Goal: Task Accomplishment & Management: Use online tool/utility

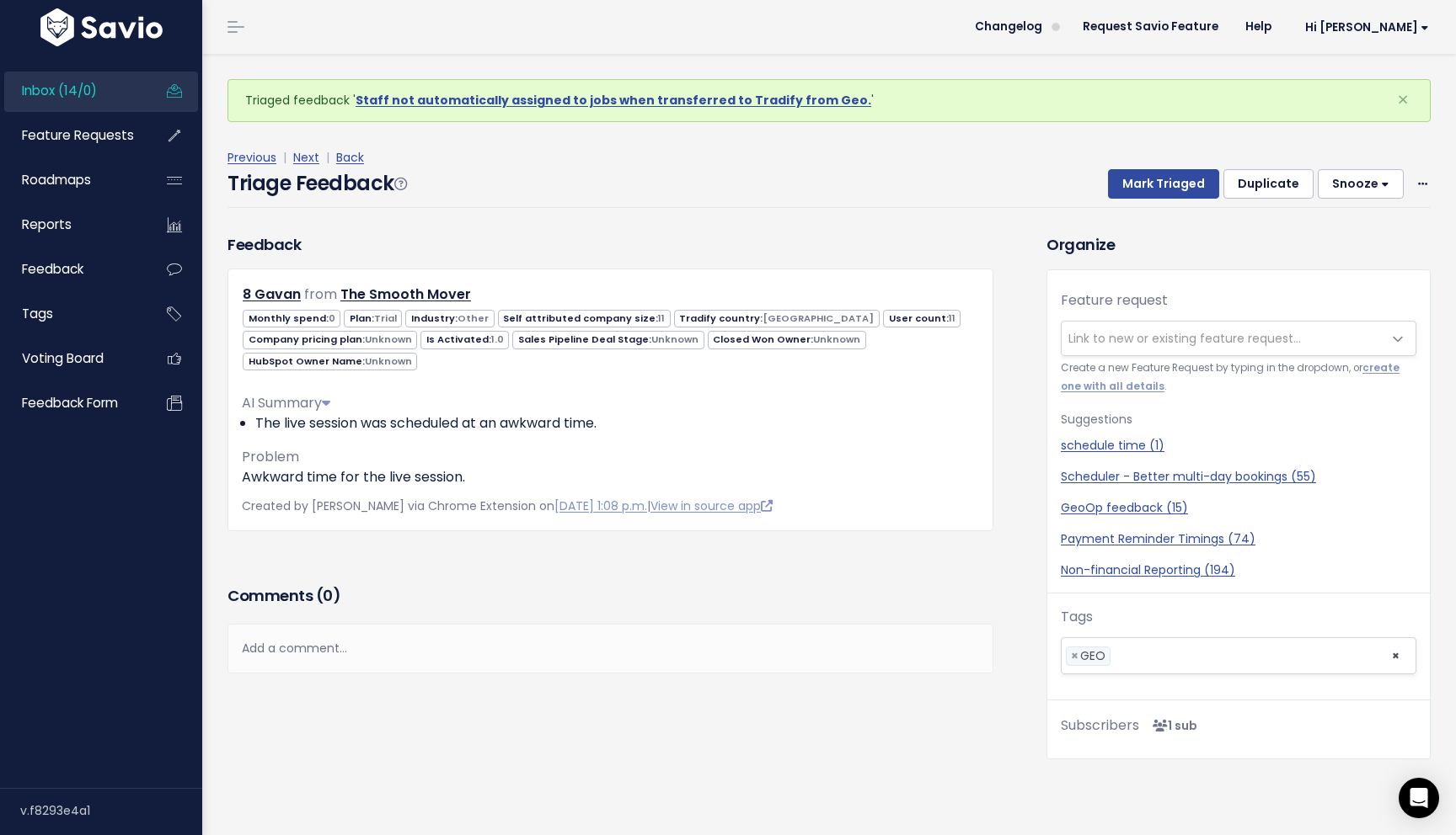
click at [702, 584] on div "Comments ( 0 )" at bounding box center [610, 602] width 766 height 42
click at [1164, 311] on label "Feature request" at bounding box center [1114, 301] width 107 height 20
click at [1061, 320] on select "---------" at bounding box center [1060, 320] width 1 height 1
click at [1160, 332] on span "Link to new or existing feature request..." at bounding box center [1184, 339] width 233 height 17
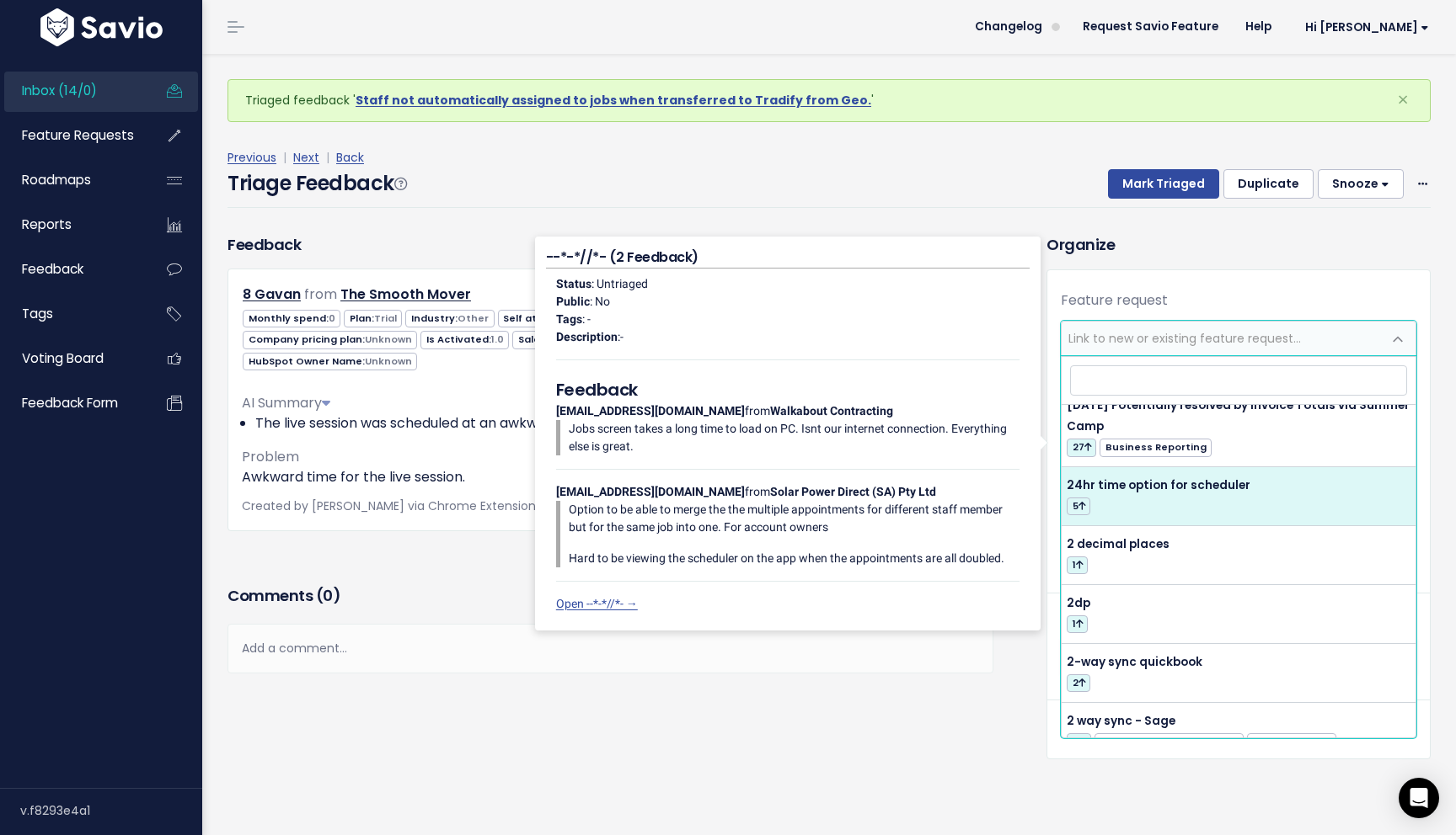
scroll to position [212, 0]
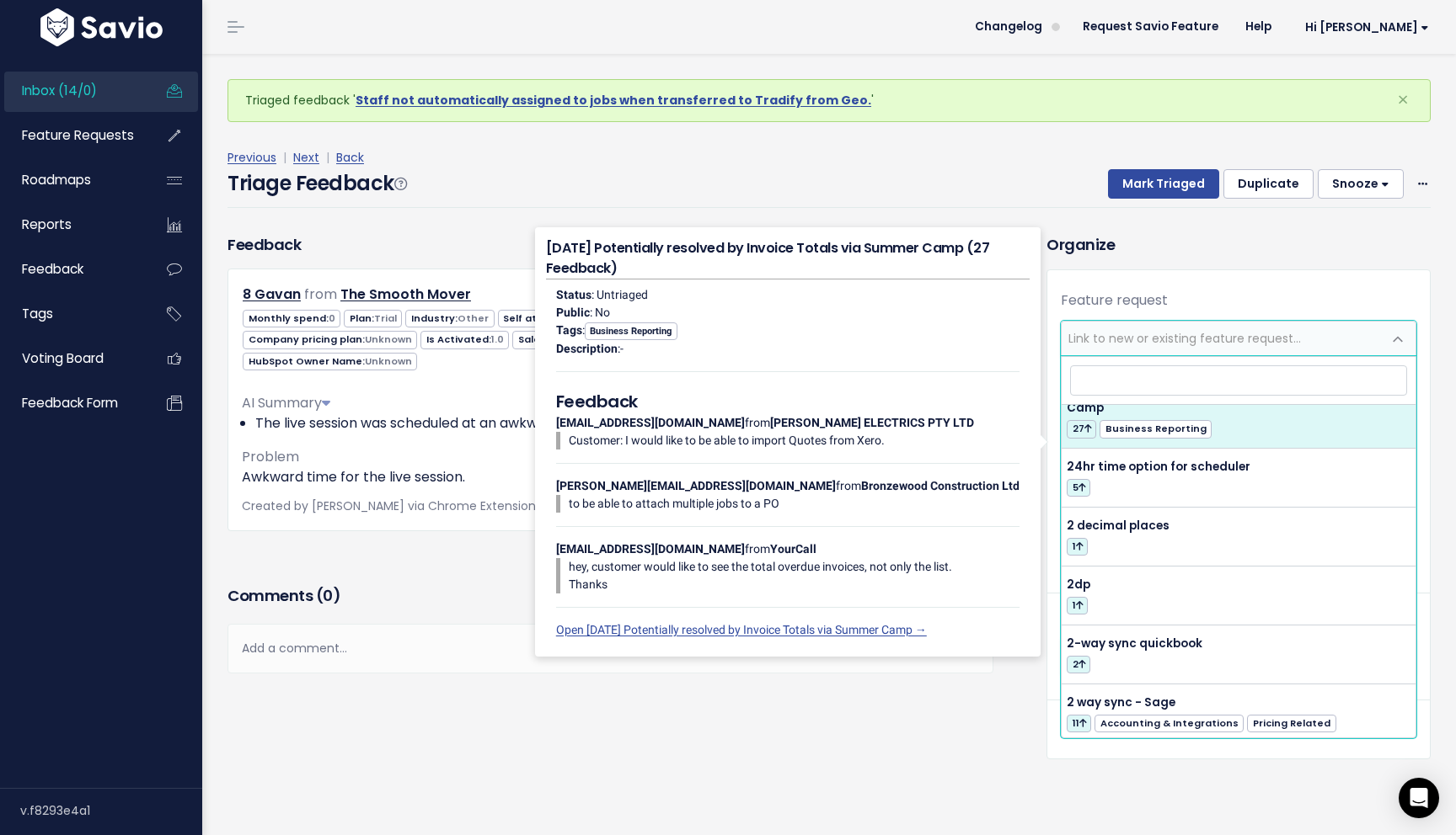
click at [1283, 260] on div "Organize Feature request --------- Link to new or existing feature request... C…" at bounding box center [1238, 495] width 409 height 526
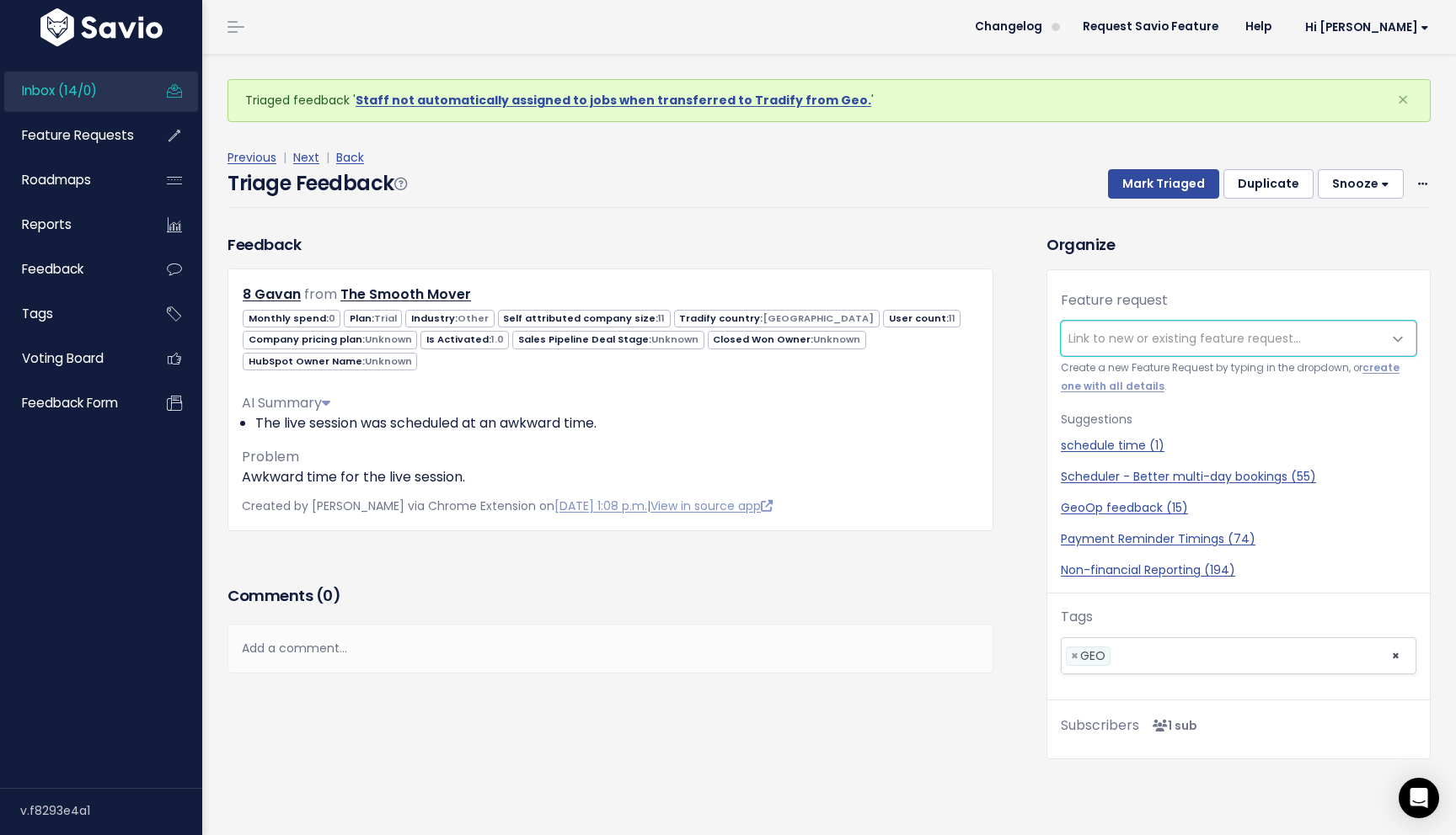
click at [1232, 344] on span "Link to new or existing feature request..." at bounding box center [1184, 339] width 233 height 17
type input "L"
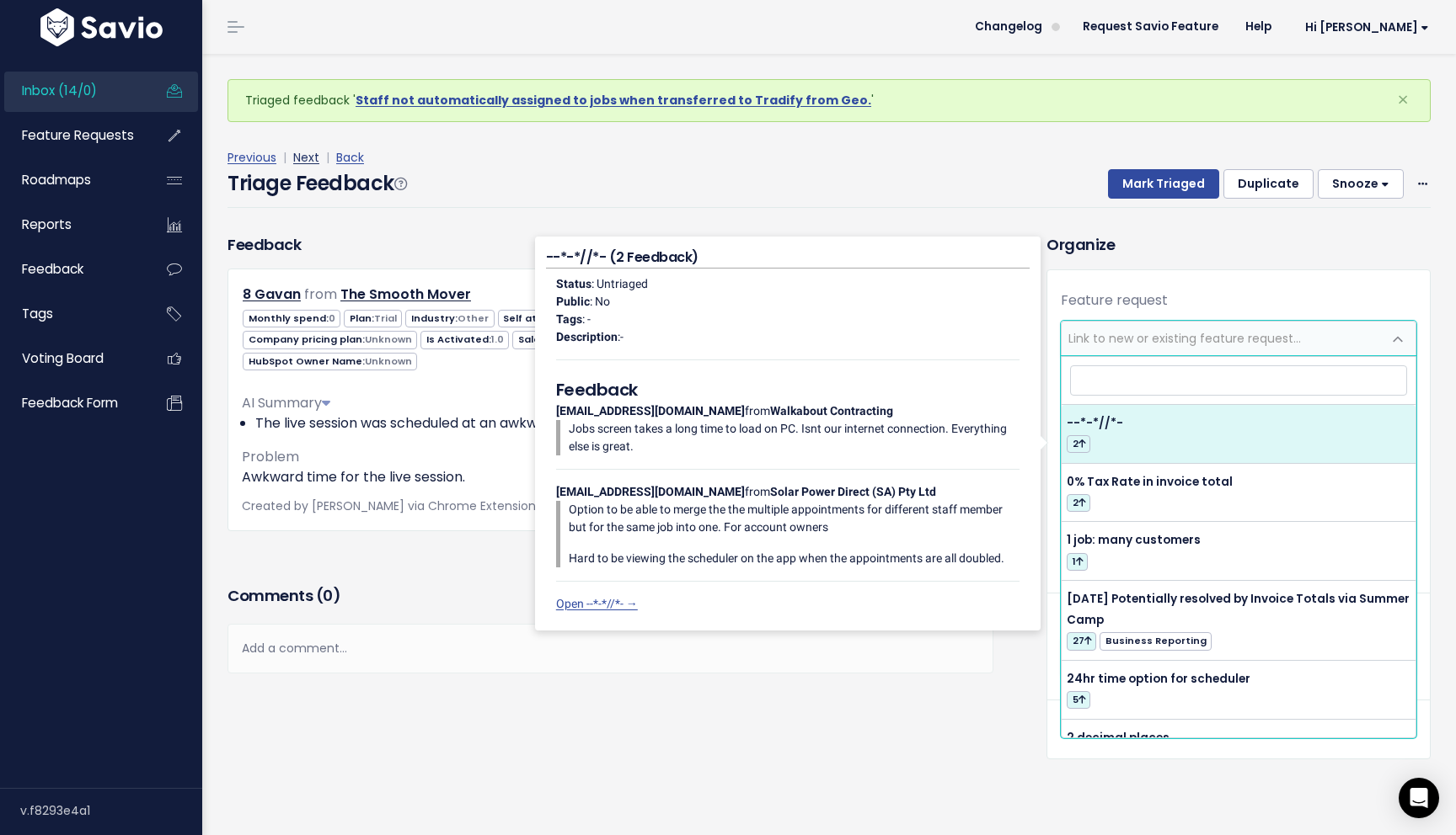
click at [303, 161] on link "Next" at bounding box center [306, 158] width 26 height 17
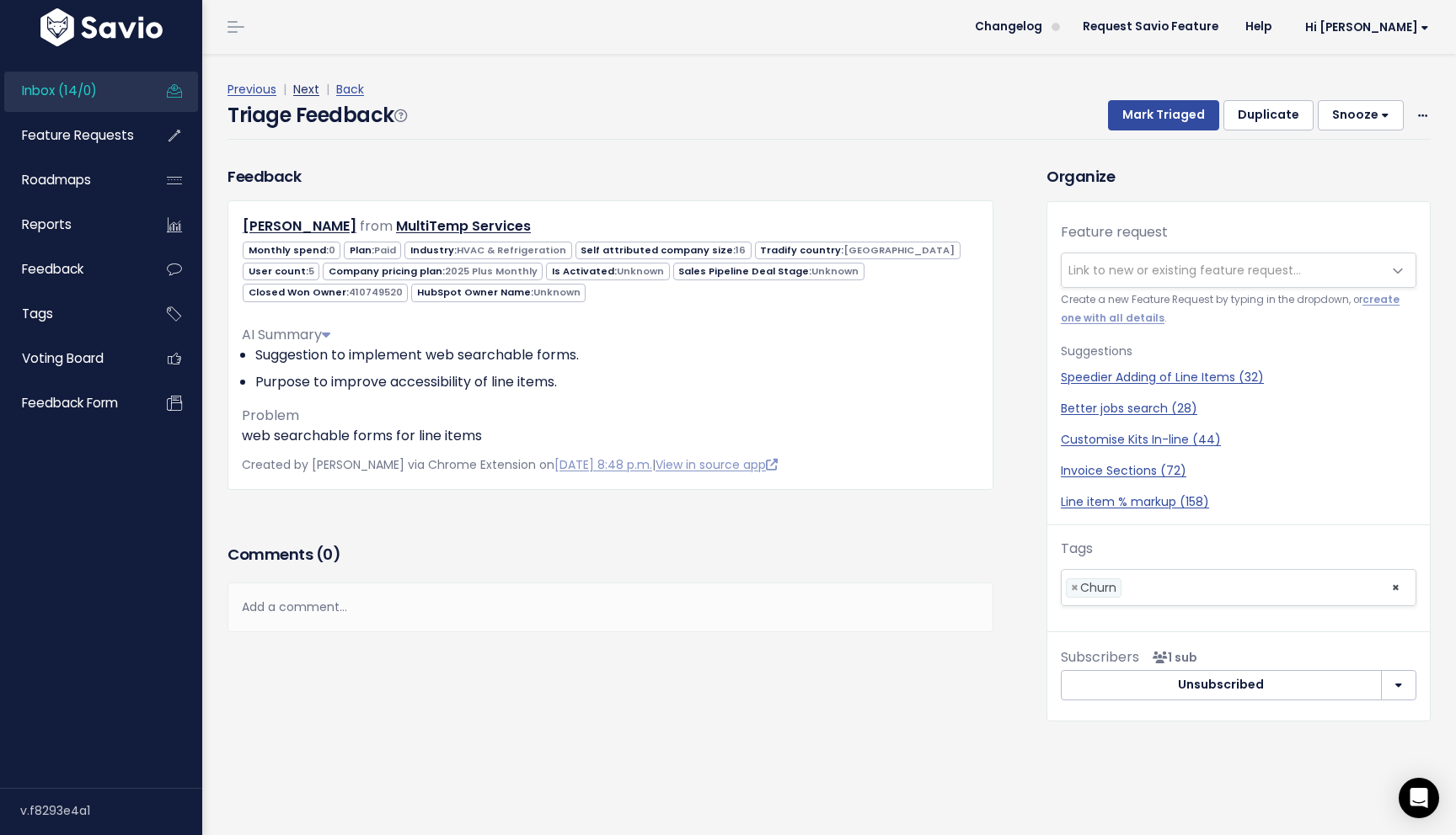
click at [308, 96] on link "Next" at bounding box center [306, 89] width 26 height 17
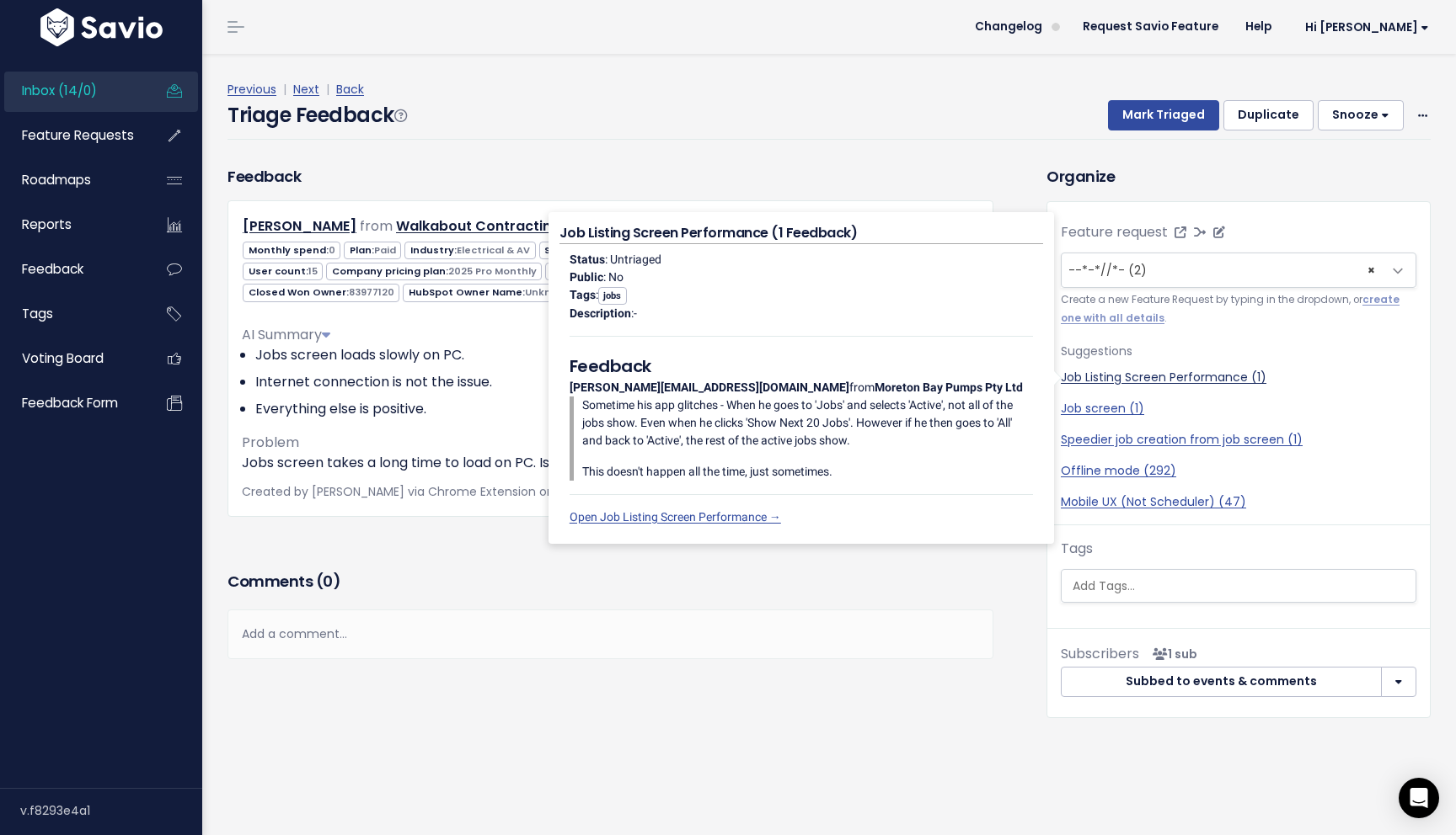
click at [1226, 379] on link "Job Listing Screen Performance (1)" at bounding box center [1238, 378] width 355 height 18
select select "45450"
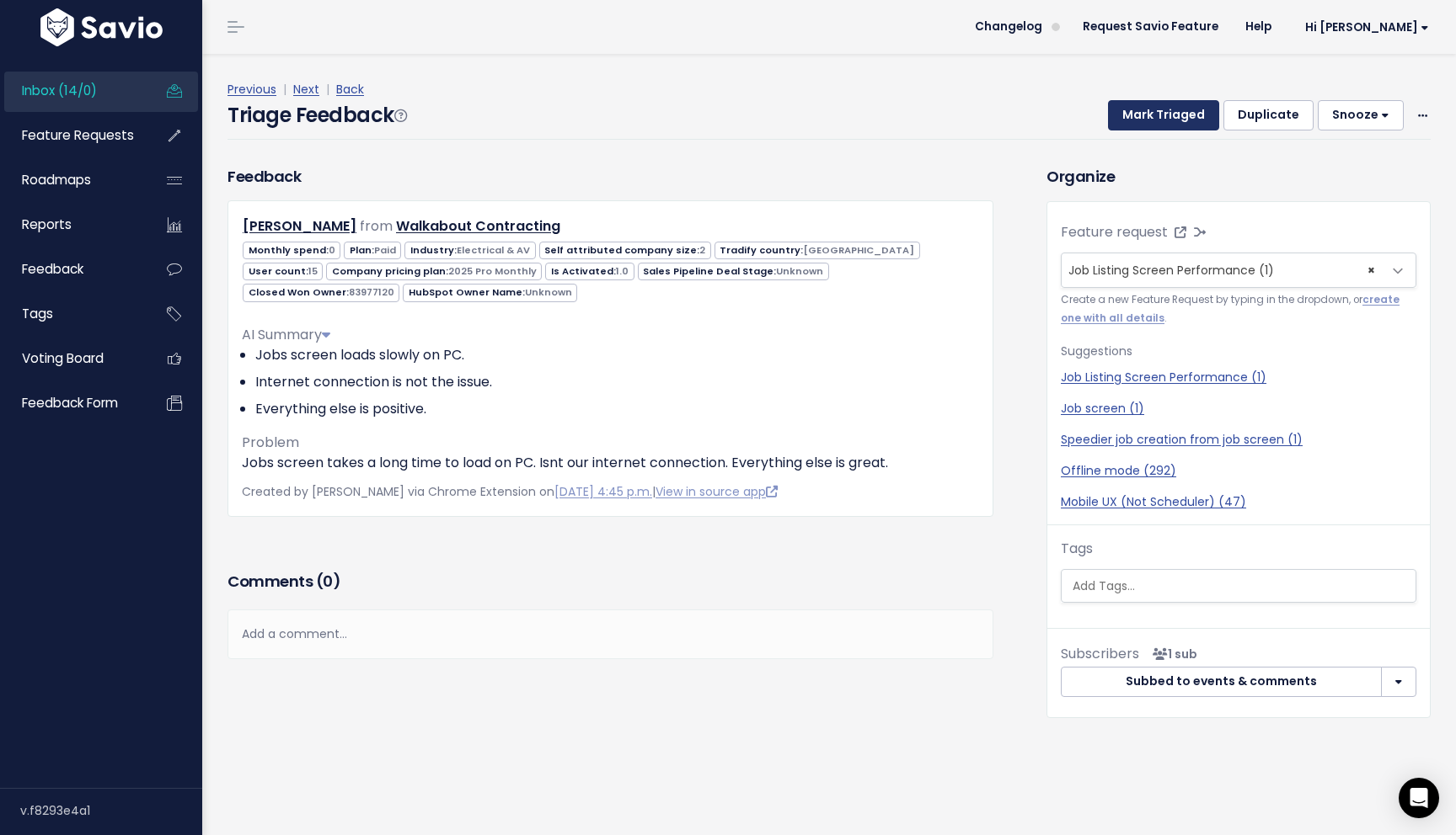
click at [1179, 116] on button "Mark Triaged" at bounding box center [1164, 115] width 111 height 31
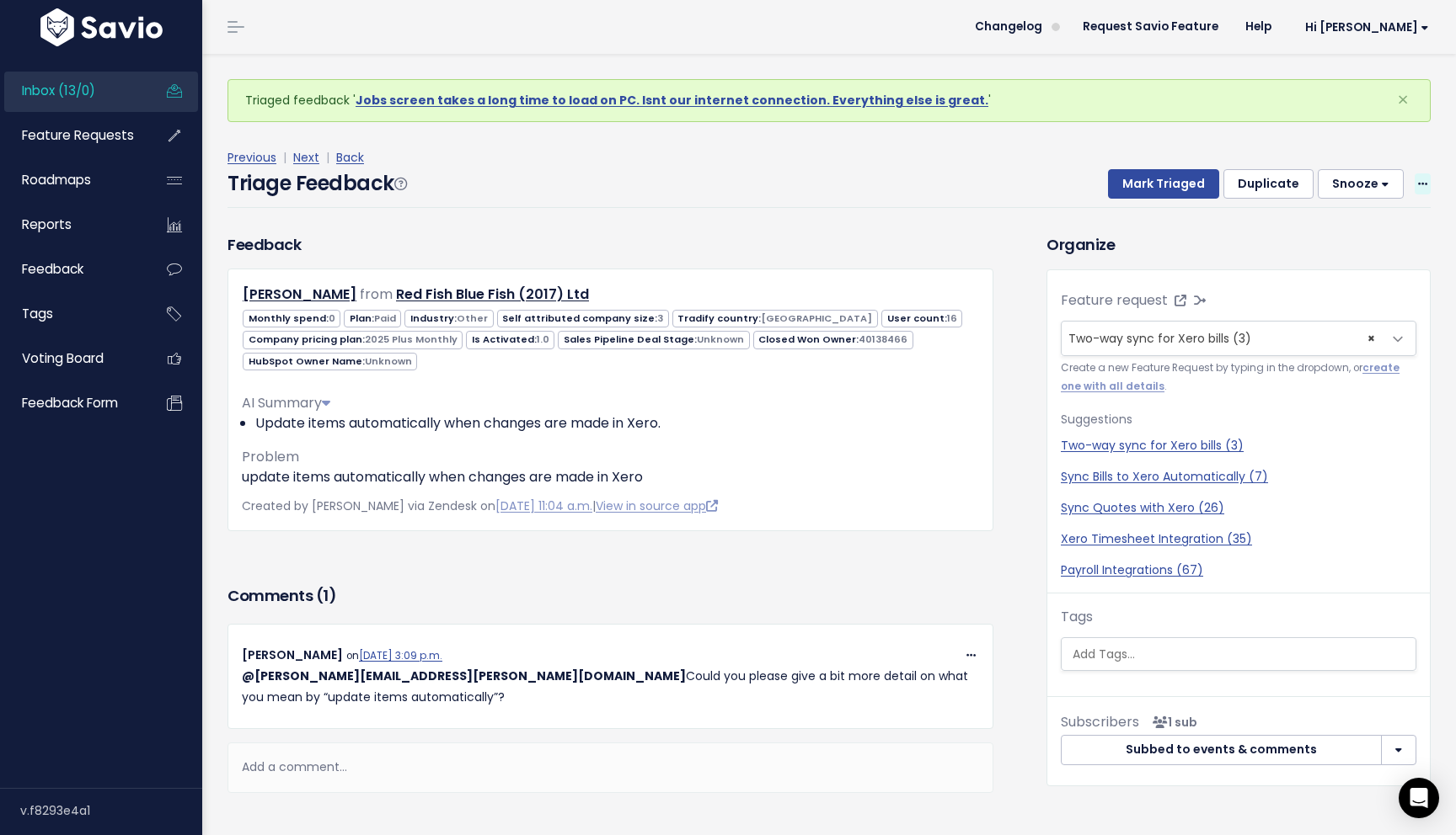
click at [1419, 182] on icon at bounding box center [1423, 185] width 9 height 11
click at [1355, 258] on link "Delete" at bounding box center [1355, 263] width 122 height 32
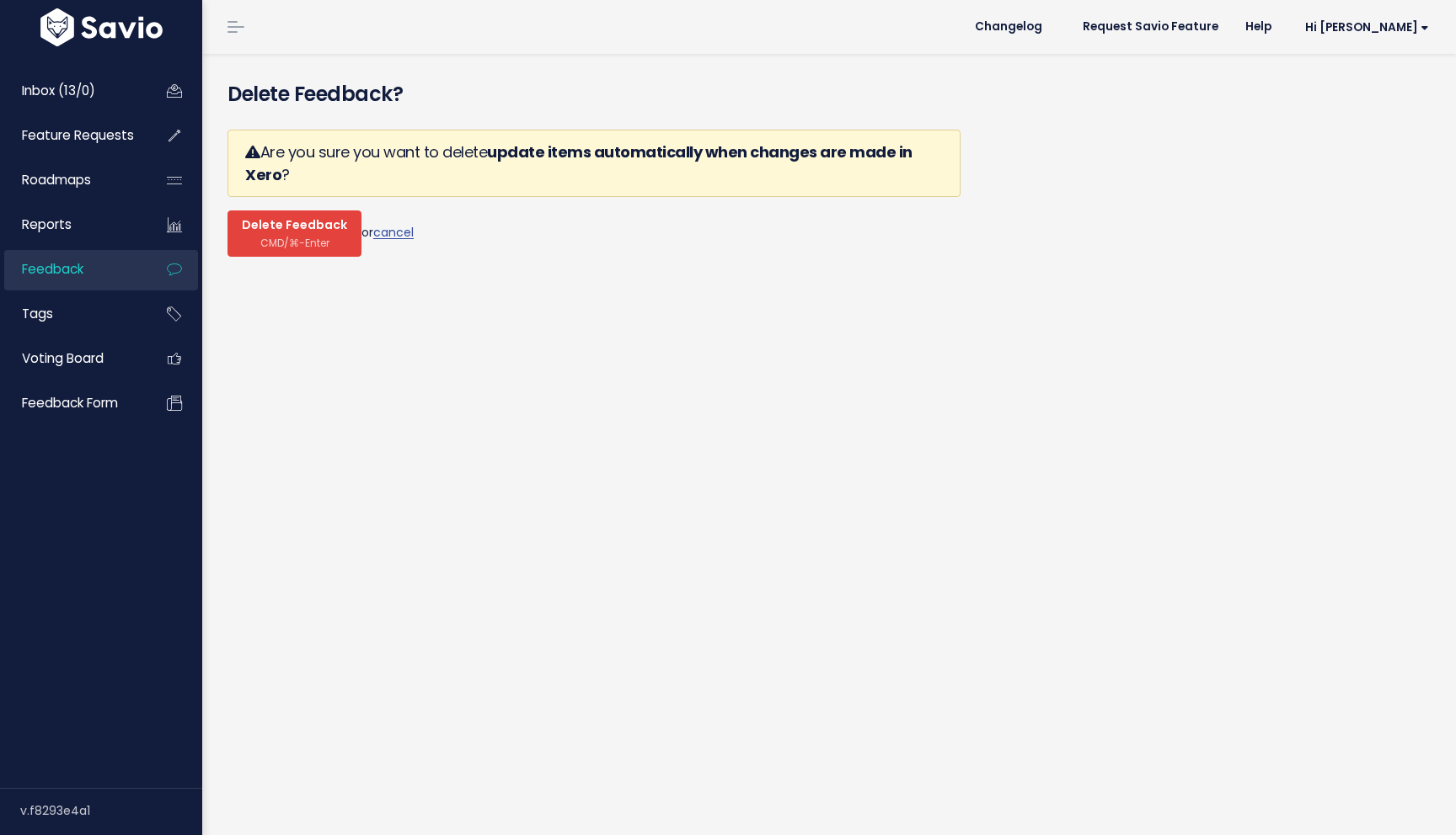
click at [306, 238] on span "CMD/⌘-Enter" at bounding box center [294, 243] width 69 height 13
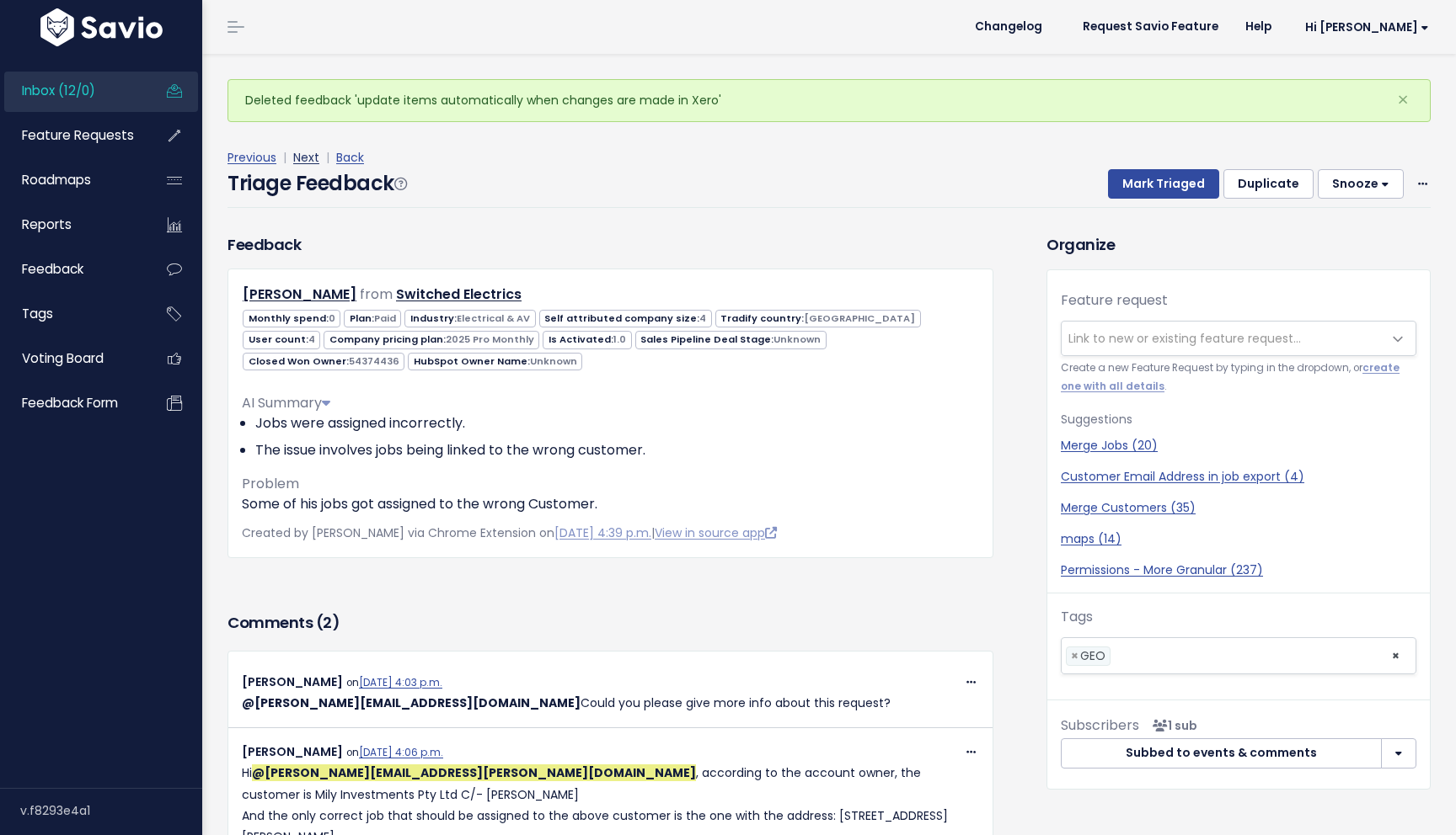
click at [310, 152] on link "Next" at bounding box center [306, 158] width 26 height 17
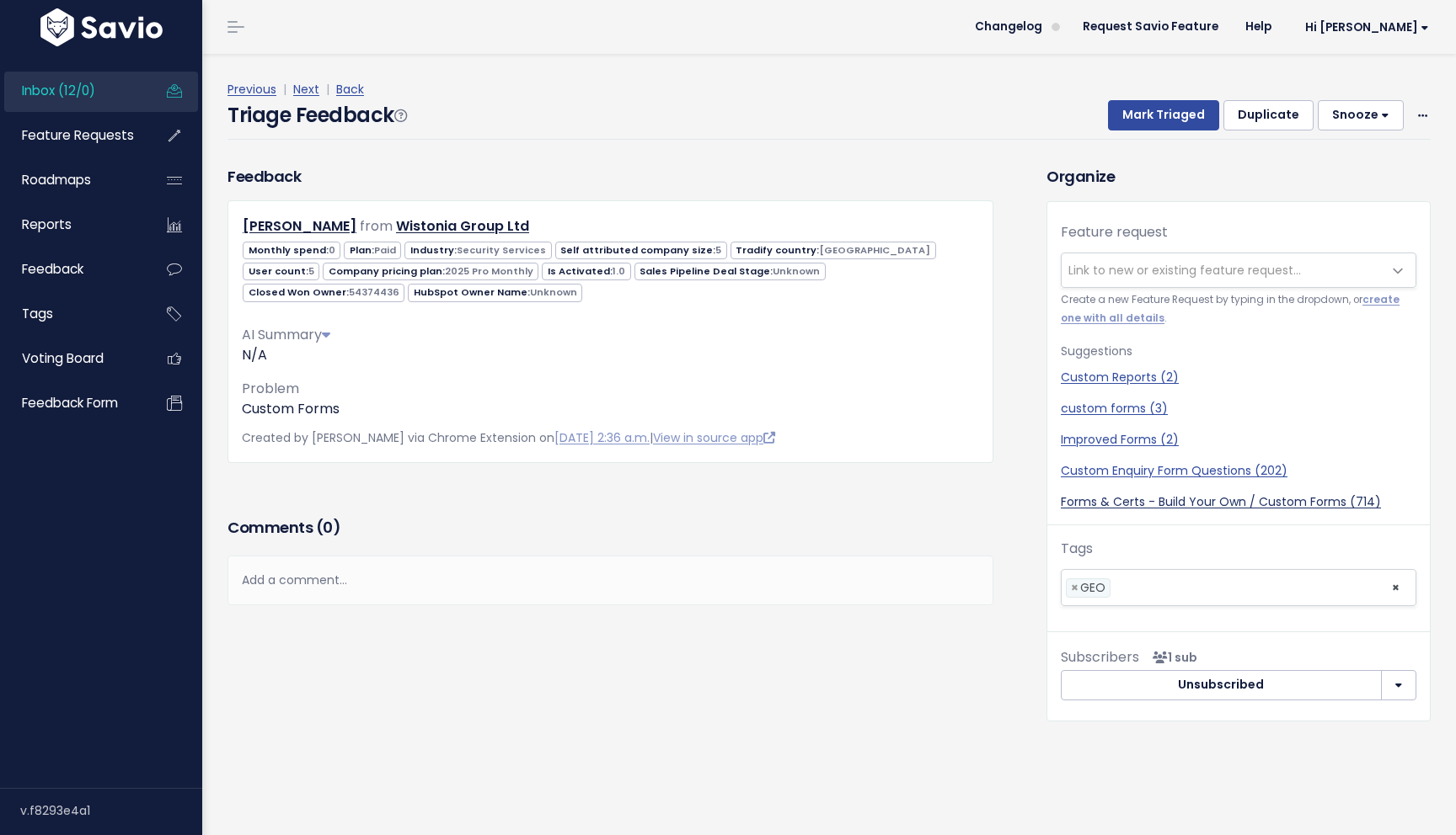
click at [1260, 504] on link "Forms & Certs - Build Your Own / Custom Forms (714)" at bounding box center [1238, 502] width 355 height 18
select select "37578"
click at [1168, 123] on button "Mark Triaged" at bounding box center [1164, 115] width 111 height 31
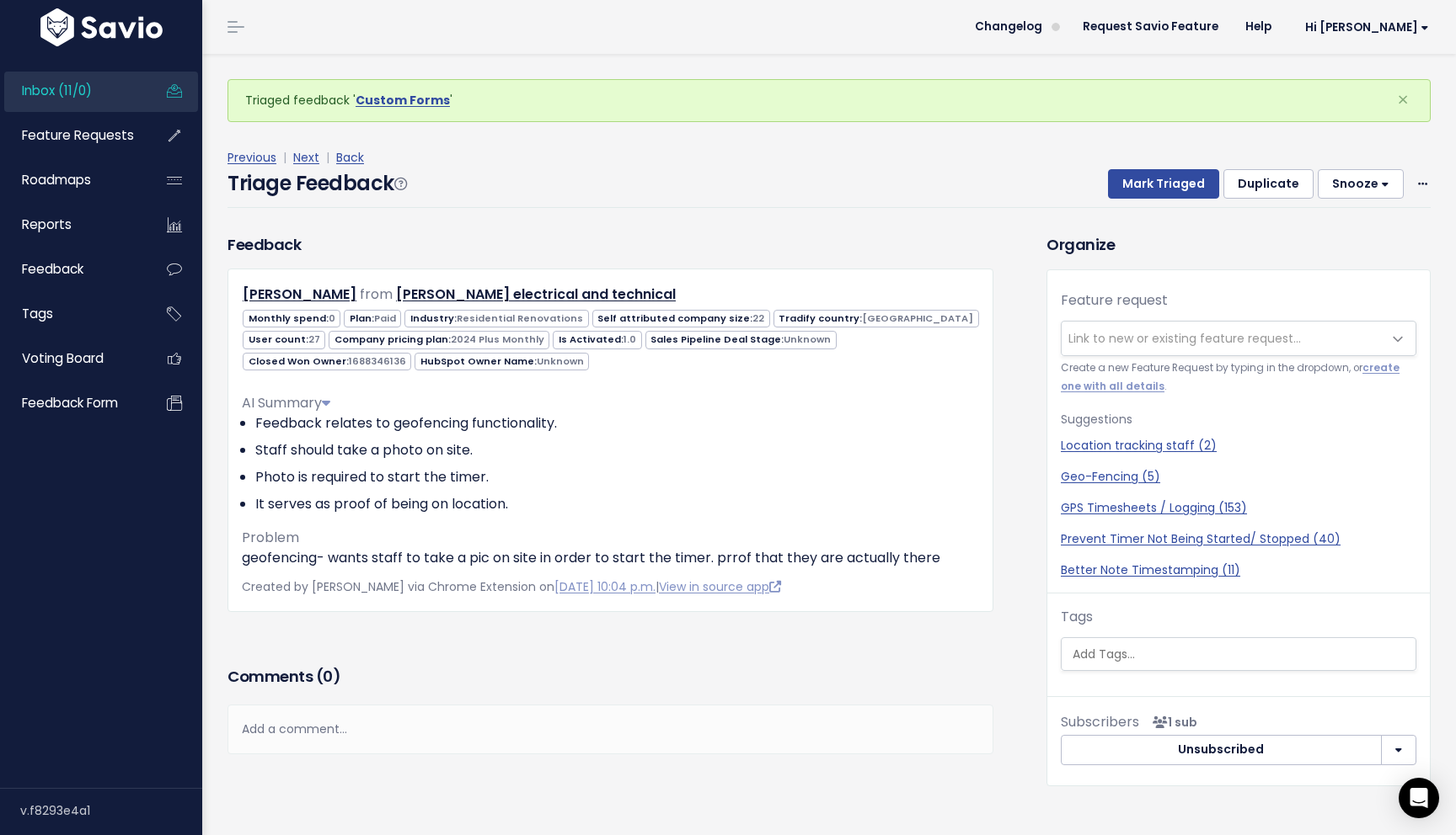
click at [963, 642] on div "Feedback Michael Bunnage from M J electrical and technical 0" at bounding box center [610, 447] width 791 height 430
click at [1308, 558] on div "Location tracking staff (2) Geo-Fencing (5) GPS Timesheets / Logging (153) Prev…" at bounding box center [1238, 507] width 355 height 142
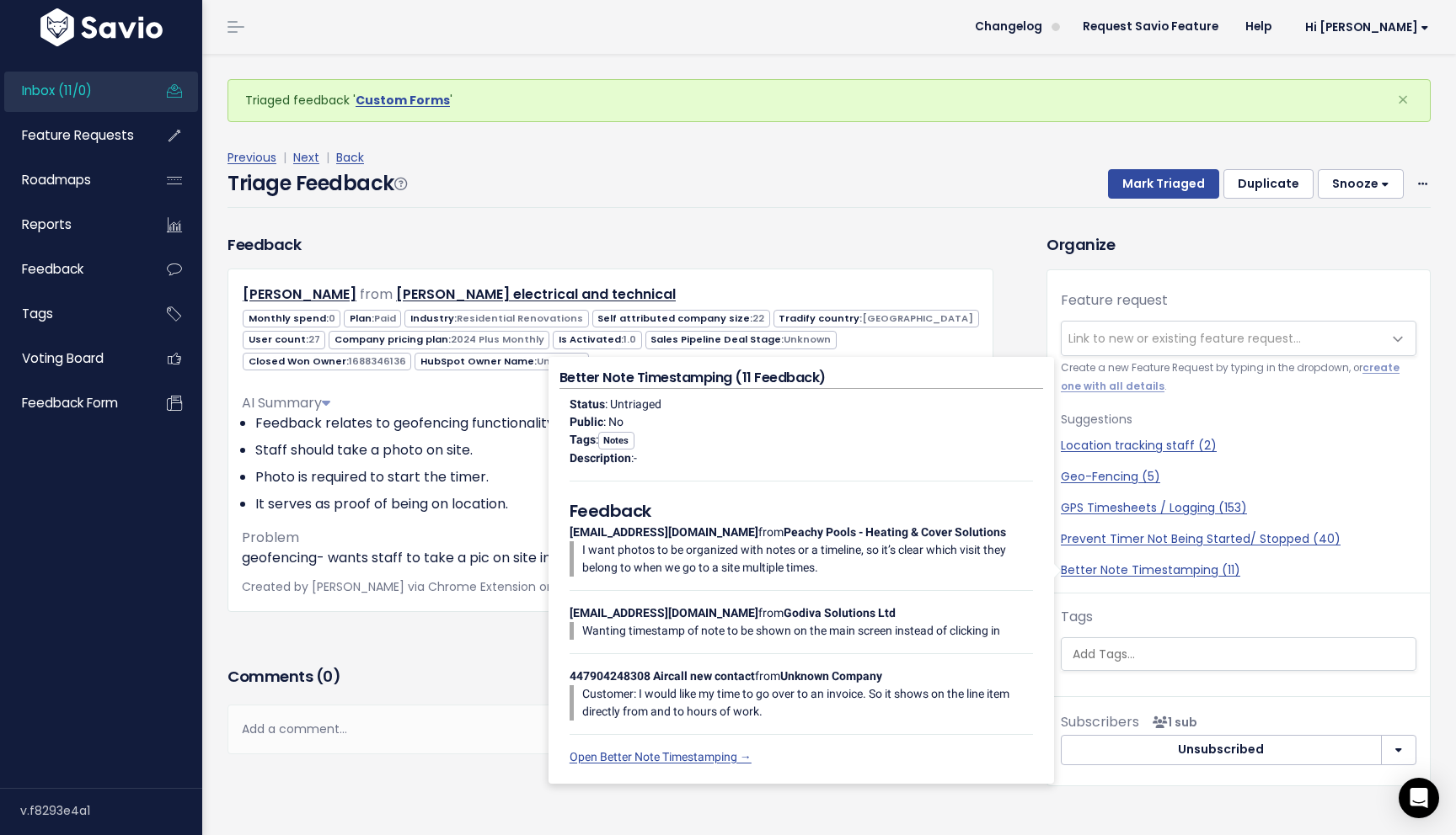
click at [889, 150] on div "Previous | Next | Back" at bounding box center [829, 158] width 1203 height 21
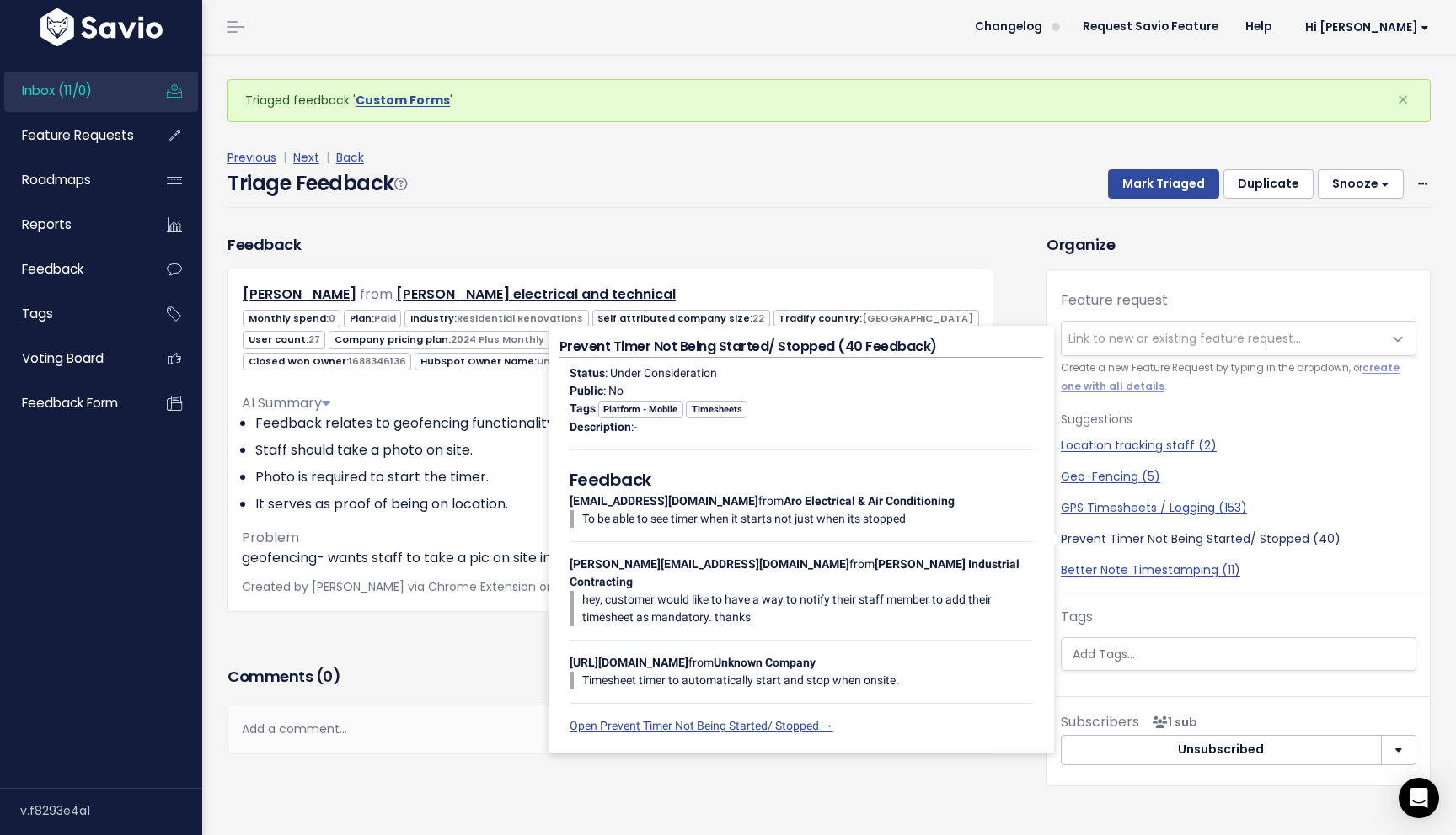
click at [1216, 543] on link "Prevent Timer Not Being Started/ Stopped (40)" at bounding box center [1238, 539] width 355 height 18
select select "14608"
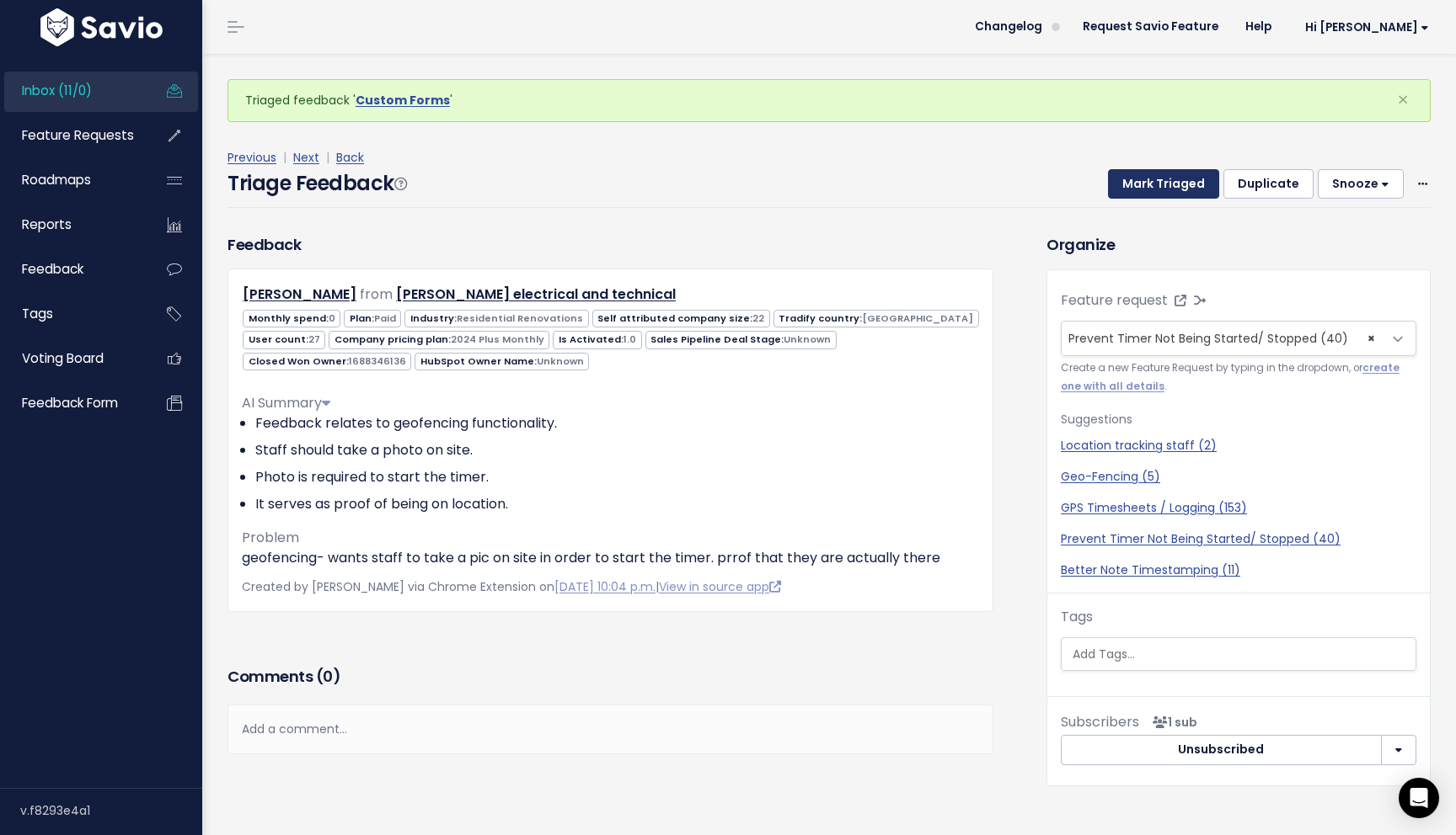
click at [1156, 183] on button "Mark Triaged" at bounding box center [1164, 184] width 111 height 31
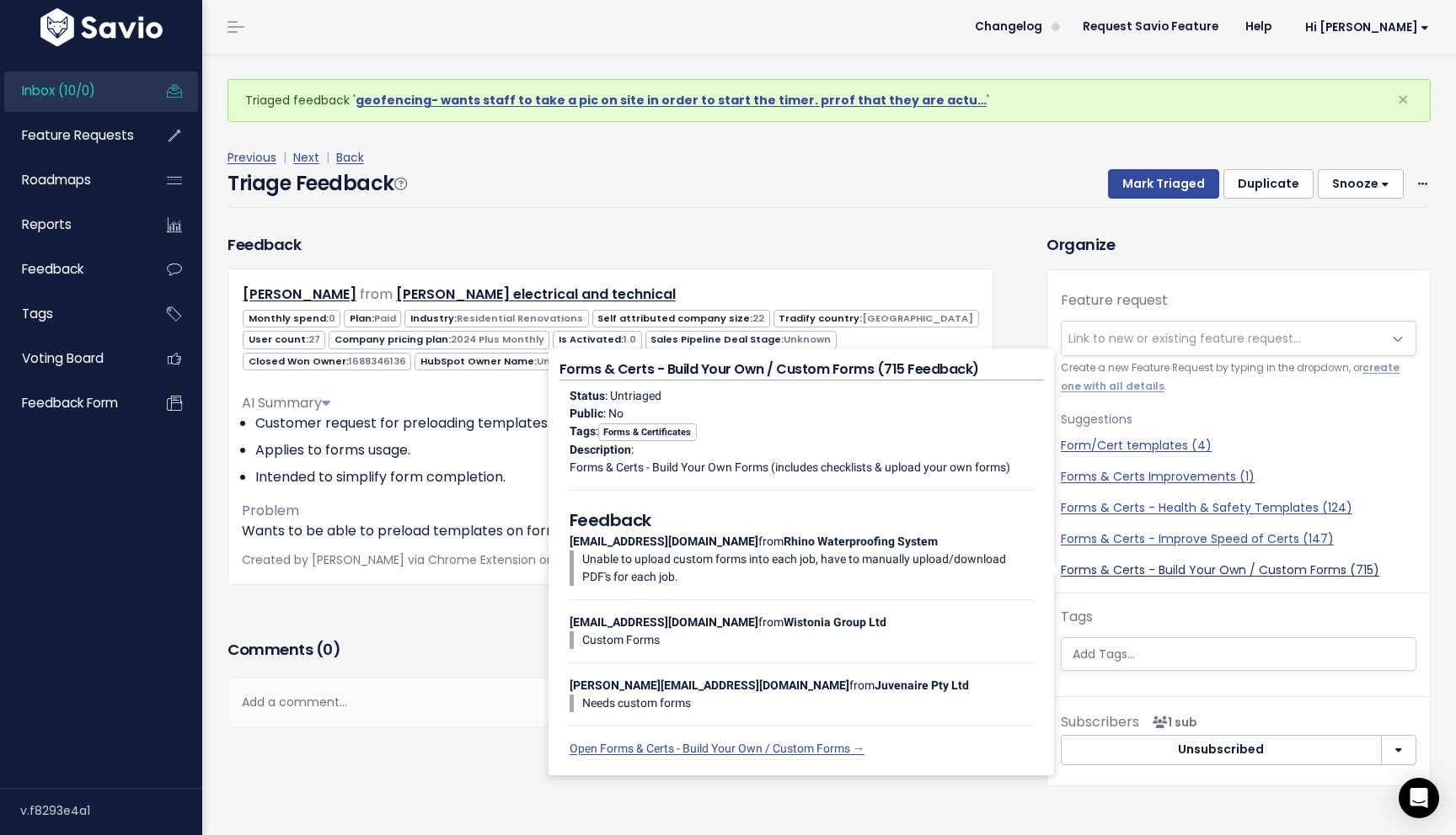
click at [1173, 572] on link "Forms & Certs - Build Your Own / Custom Forms (715)" at bounding box center [1238, 570] width 355 height 18
select select "37578"
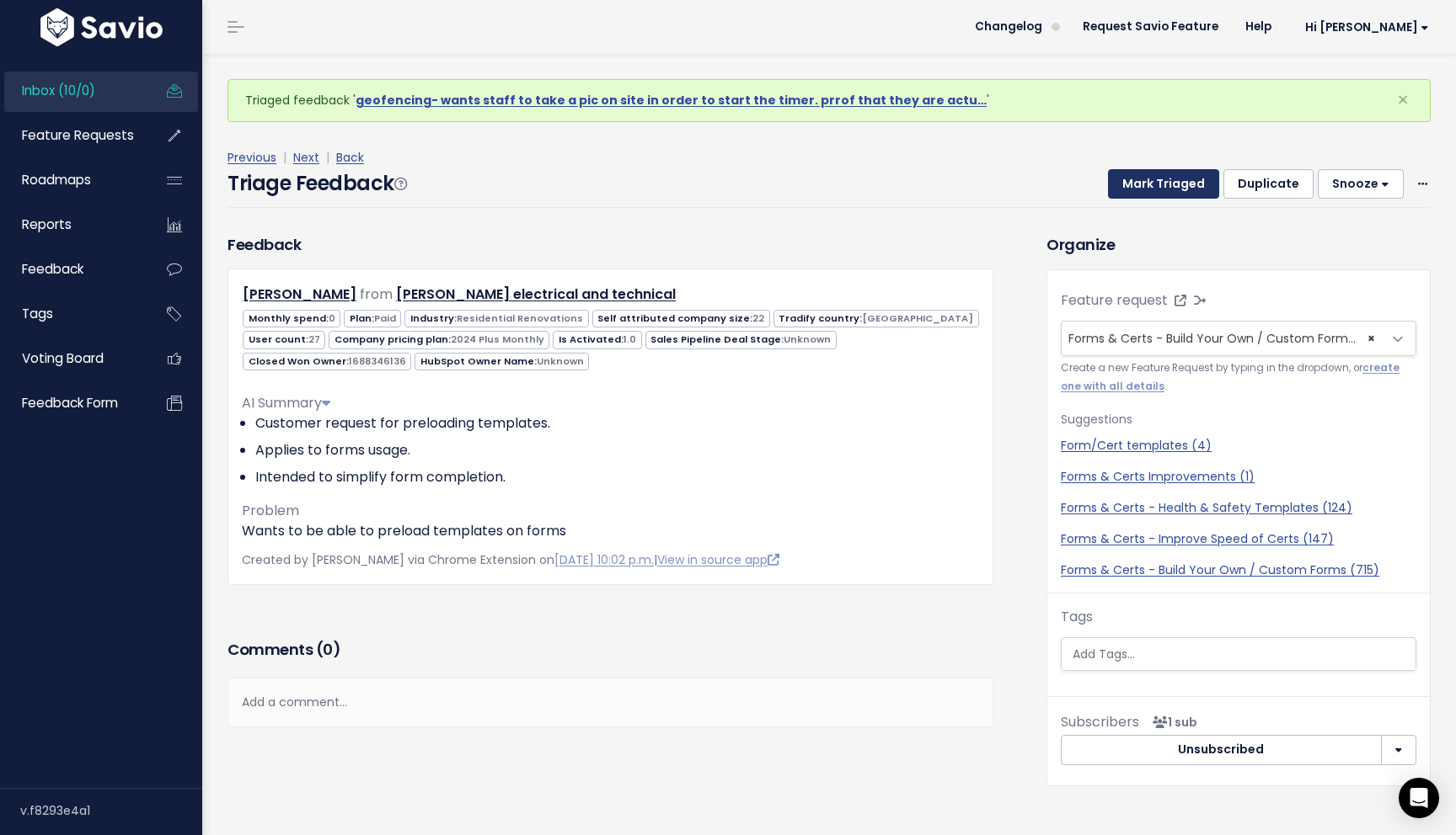
click at [1165, 181] on button "Mark Triaged" at bounding box center [1164, 184] width 111 height 31
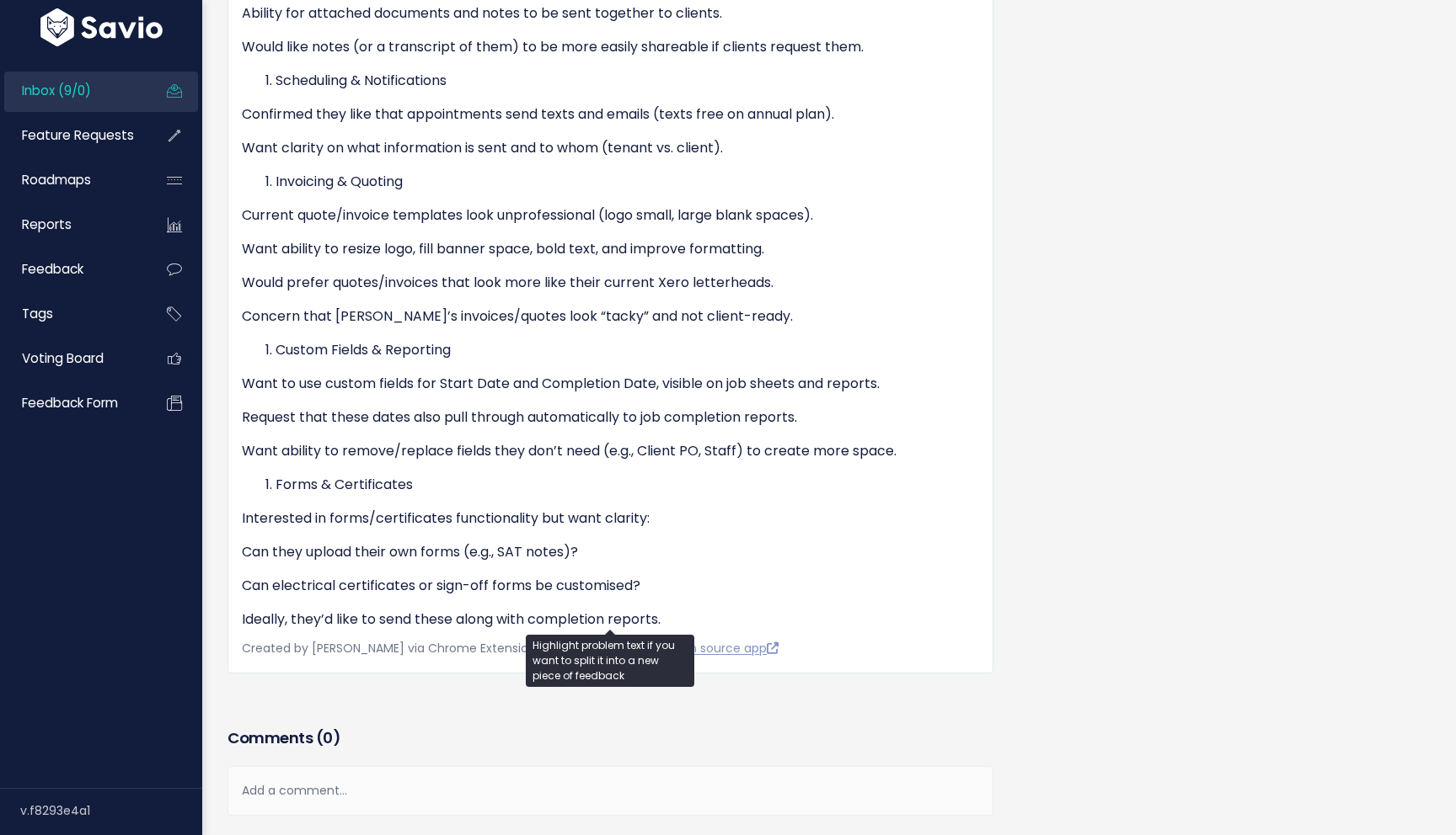
scroll to position [1152, 0]
